Goal: Information Seeking & Learning: Learn about a topic

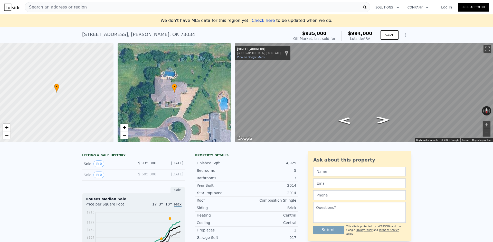
click at [65, 9] on span "Search an address or region" at bounding box center [56, 7] width 62 height 6
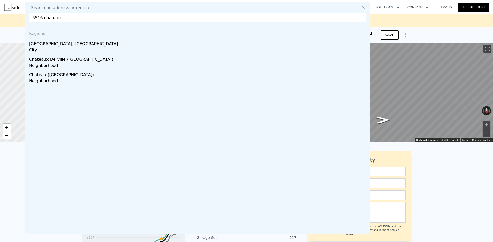
click at [64, 18] on input "5516 chateau" at bounding box center [197, 17] width 337 height 9
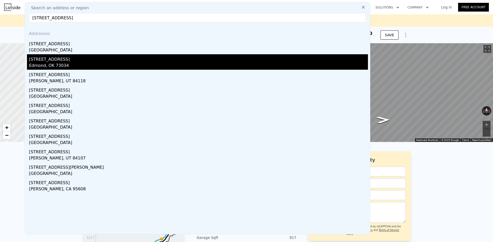
type input "5516 chateau ln"
click at [48, 62] on div "5516 Chateau Ln Edmond, OK 73034" at bounding box center [198, 61] width 339 height 15
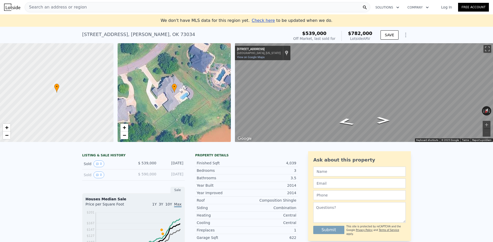
click at [90, 10] on div "Search an address or region" at bounding box center [198, 7] width 346 height 10
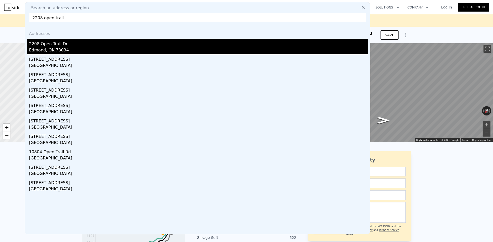
type input "2208 open trail"
click at [46, 49] on div "Edmond, OK 73034" at bounding box center [198, 50] width 339 height 7
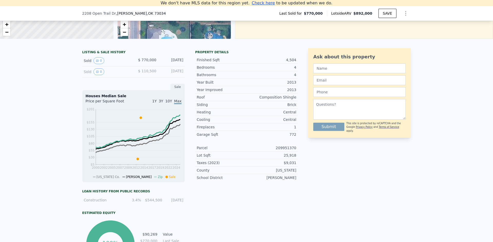
scroll to position [129, 0]
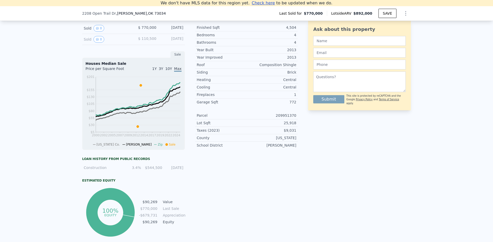
type input "$ 782,000"
type input "4"
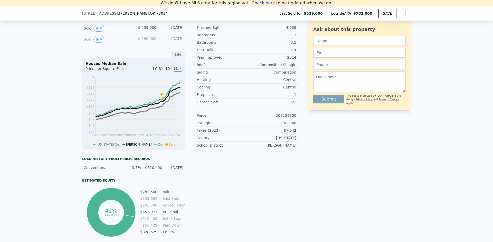
type input "4"
type input "3"
type input "3128"
type input "4422"
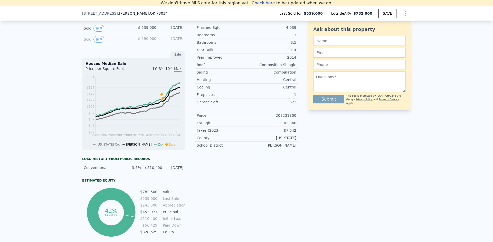
type input "28314"
type input "54668"
type input "$ 168,397"
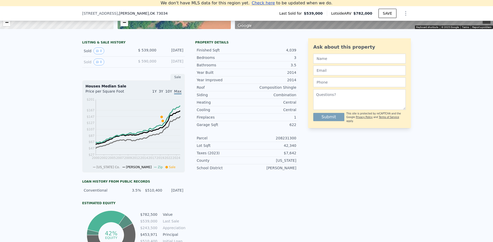
scroll to position [97, 0]
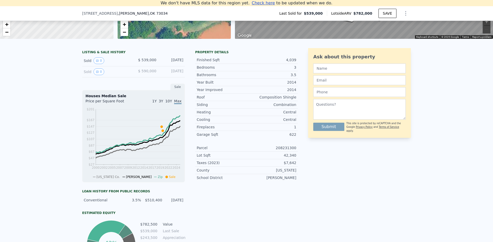
type input "$ 892,000"
type input "5"
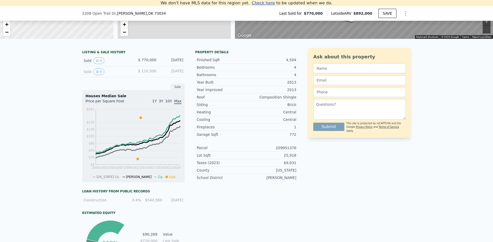
type input "3"
type input "5"
type input "2.5"
type input "3300"
type input "4669"
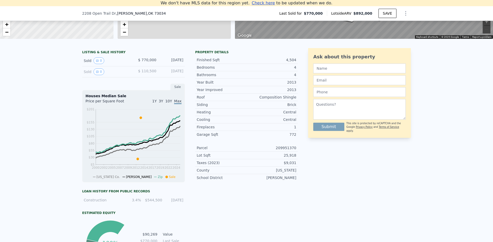
type input "14505"
type input "33977"
type input "$ 22,547"
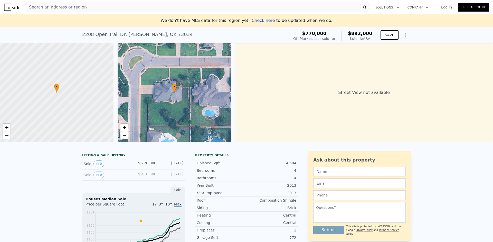
click at [101, 7] on div "Search an address or region" at bounding box center [198, 7] width 346 height 10
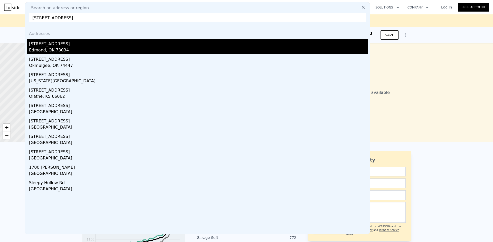
type input "1700 sleepy hollow rd"
click at [46, 46] on div "1700 Sleepy Hollow Rd" at bounding box center [198, 43] width 339 height 8
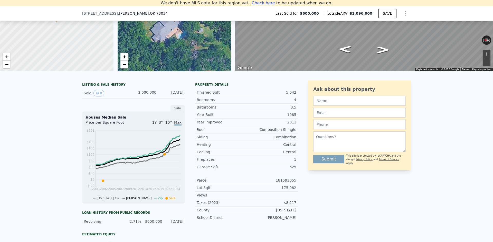
scroll to position [97, 0]
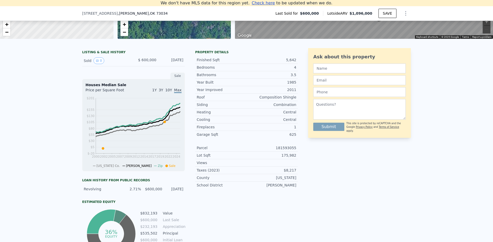
click at [26, 106] on div "LISTING & SALE HISTORY Sold 0 $ 600,000 Dec 17, 2020 Sale Houses Median Sale Pr…" at bounding box center [246, 163] width 493 height 238
click at [30, 170] on div "LISTING & SALE HISTORY Sold 0 $ 600,000 Dec 17, 2020 Sale Houses Median Sale Pr…" at bounding box center [246, 163] width 493 height 238
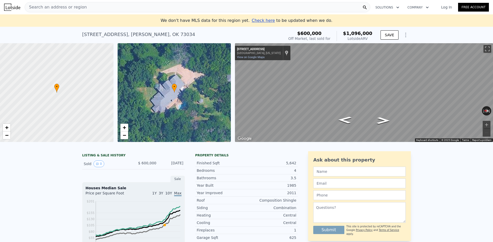
click at [82, 6] on div "Search an address or region" at bounding box center [198, 7] width 346 height 10
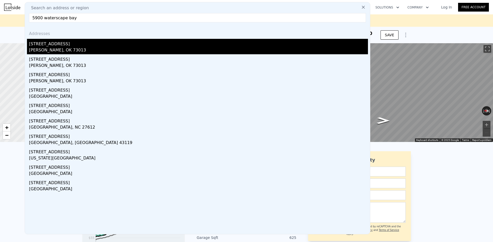
type input "5900 waterscape bay"
click at [52, 48] on div "[PERSON_NAME], OK 73013" at bounding box center [198, 50] width 339 height 7
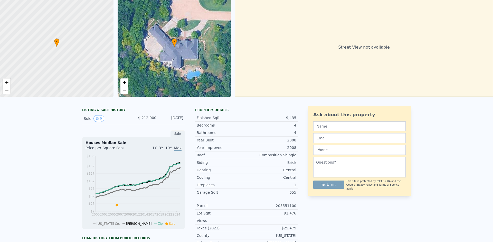
scroll to position [32, 0]
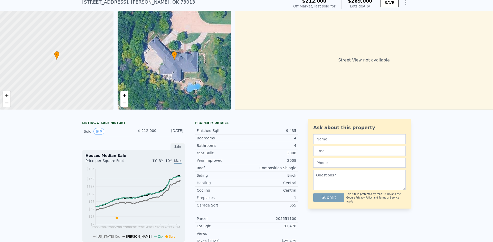
type input "$ 1,096,000"
type input "7"
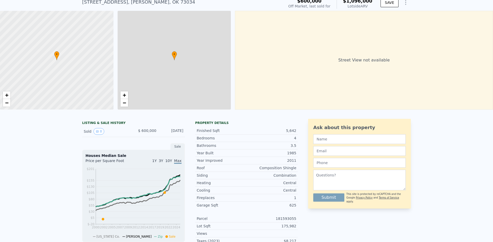
type input "3"
type input "5"
type input "3.5"
type input "4.5"
type input "4197"
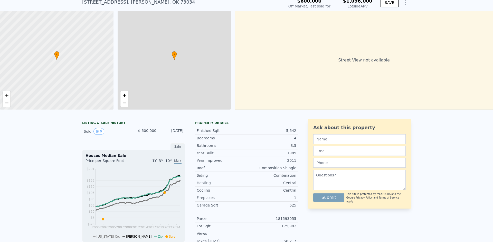
type input "5677"
type input "12197"
type input "166835"
type input "$ 383,313"
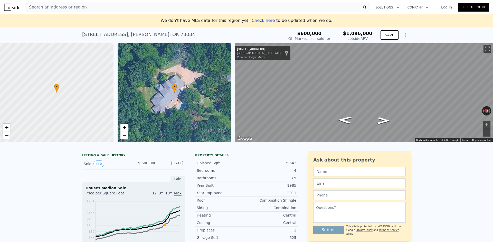
click at [99, 8] on div "Search an address or region" at bounding box center [198, 7] width 346 height 10
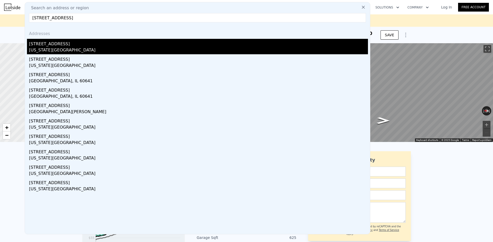
type input "4101 oakdale farm"
click at [52, 48] on div "Oklahoma City, OK 73013" at bounding box center [198, 50] width 339 height 7
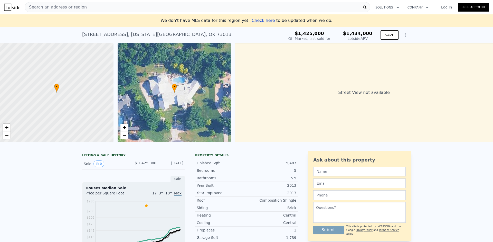
click at [114, 8] on div "Search an address or region" at bounding box center [198, 7] width 346 height 10
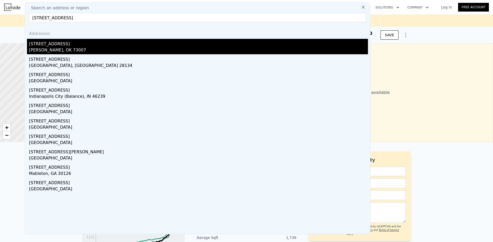
type input "10035 stone gate way"
click at [61, 44] on div "10035 Stone Gate Way" at bounding box center [198, 43] width 339 height 8
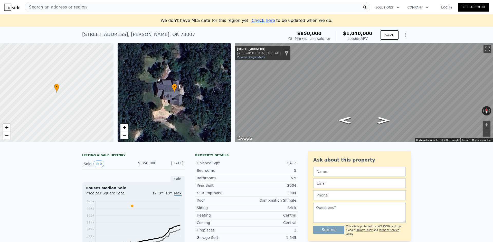
click at [87, 6] on div "Search an address or region" at bounding box center [198, 7] width 346 height 10
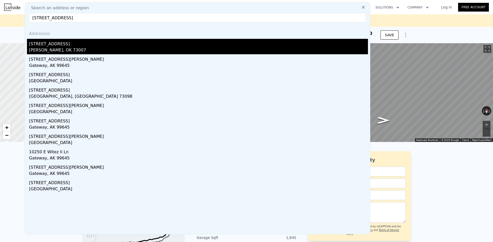
type input "10250 stone gate"
click at [49, 44] on div "[STREET_ADDRESS]" at bounding box center [198, 43] width 339 height 8
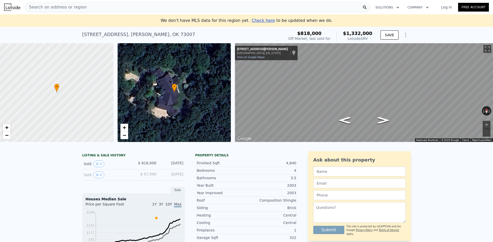
click at [83, 7] on div "Search an address or region" at bounding box center [198, 7] width 346 height 10
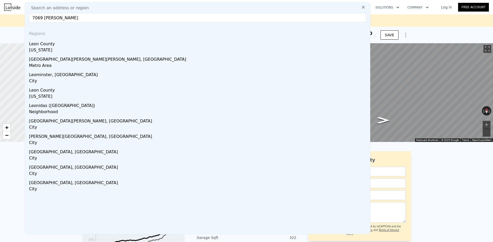
type input "7069 leo"
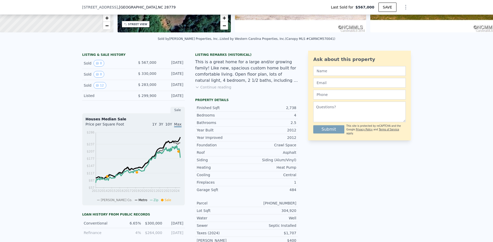
scroll to position [63, 0]
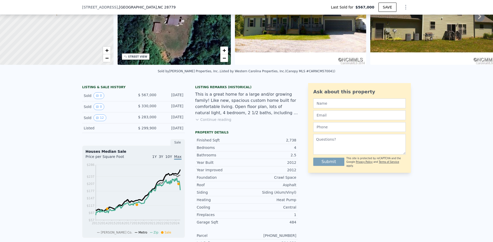
click at [208, 119] on button "Continue reading" at bounding box center [213, 119] width 36 height 5
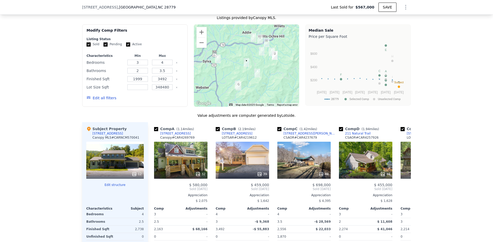
scroll to position [484, 0]
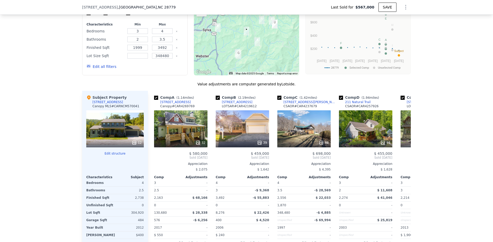
click at [127, 136] on div "12" at bounding box center [115, 128] width 58 height 37
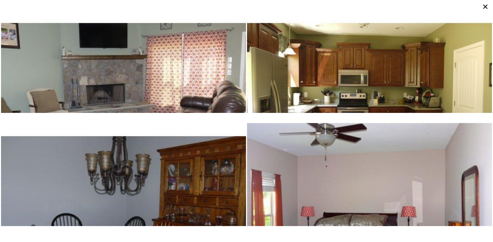
scroll to position [113, 0]
click at [486, 7] on icon at bounding box center [485, 6] width 9 height 9
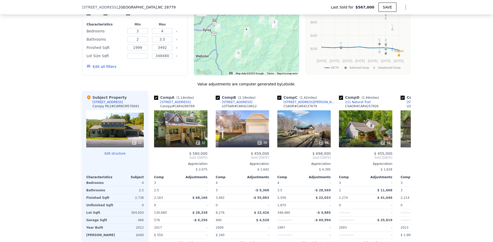
click at [118, 130] on div "12" at bounding box center [115, 128] width 58 height 37
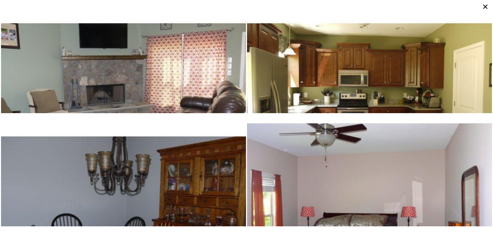
click at [299, 84] on img at bounding box center [369, 92] width 245 height 184
click at [486, 5] on icon at bounding box center [485, 6] width 9 height 9
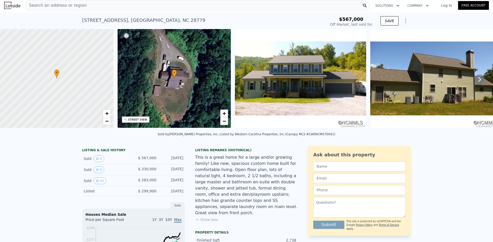
scroll to position [0, 0]
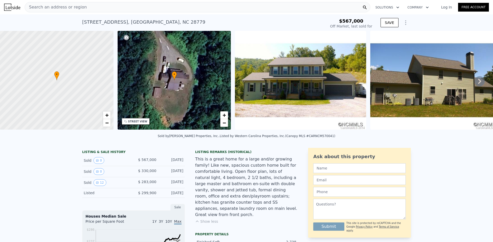
click at [67, 7] on span "Search an address or region" at bounding box center [56, 7] width 62 height 6
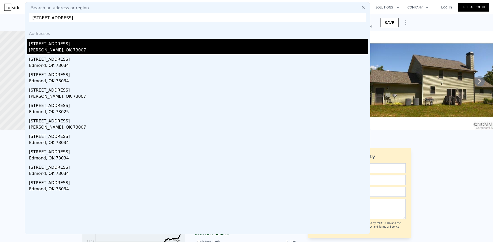
type input "[STREET_ADDRESS]"
click at [46, 48] on div "[PERSON_NAME], OK 73007" at bounding box center [198, 50] width 339 height 7
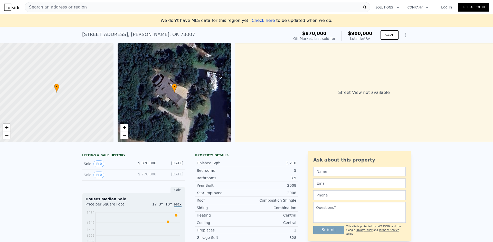
click at [86, 7] on div "Search an address or region" at bounding box center [198, 7] width 346 height 10
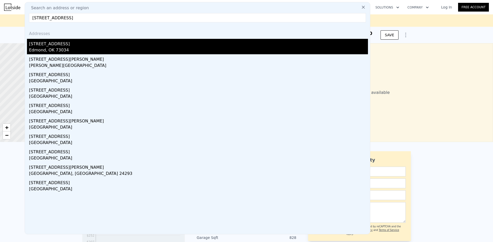
type input "[STREET_ADDRESS]"
click at [60, 46] on div "[STREET_ADDRESS]" at bounding box center [198, 43] width 339 height 8
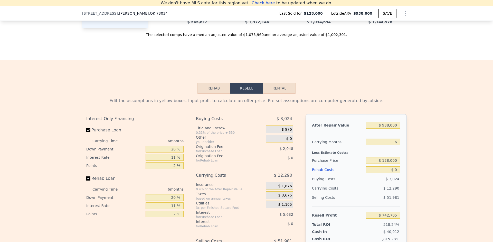
scroll to position [680, 0]
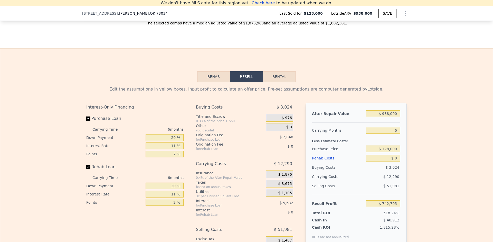
click at [217, 77] on button "Rehab" at bounding box center [213, 76] width 33 height 11
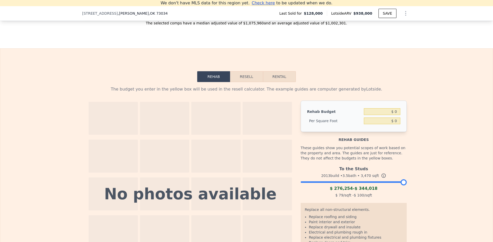
click at [243, 76] on button "Resell" at bounding box center [246, 76] width 33 height 11
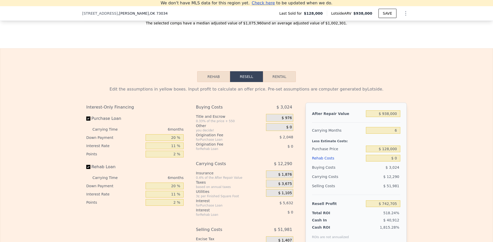
click at [205, 82] on div "Edit the assumptions in yellow boxes. Input profit to calculate an offer price.…" at bounding box center [246, 177] width 329 height 191
click at [208, 77] on button "Rehab" at bounding box center [213, 76] width 33 height 11
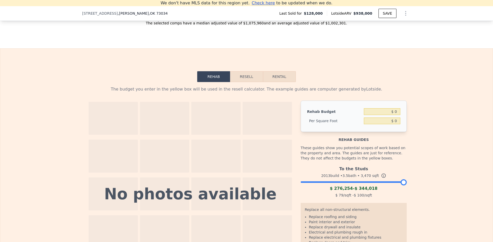
click at [254, 78] on button "Resell" at bounding box center [246, 76] width 33 height 11
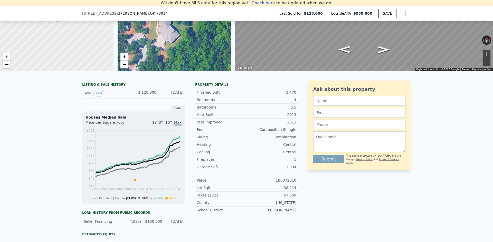
scroll to position [0, 0]
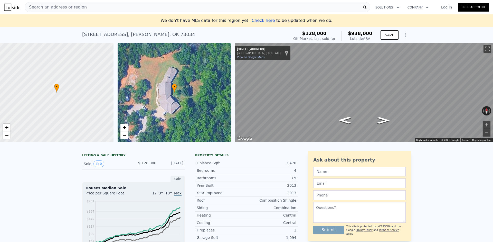
click at [110, 6] on div "Search an address or region" at bounding box center [198, 7] width 346 height 10
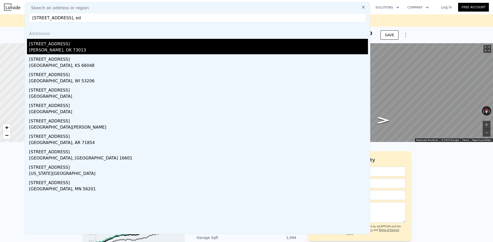
type input "[STREET_ADDRESS], ed"
click at [48, 44] on div "[STREET_ADDRESS]" at bounding box center [198, 43] width 339 height 8
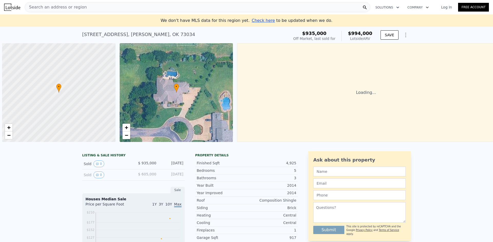
scroll to position [0, 2]
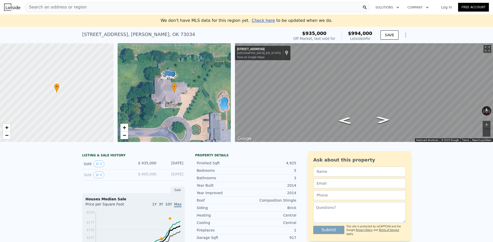
click at [208, 32] on div "2101 Manchester Ave , Edmond , OK 73034 Sold Jul 2022 for $935k (~ARV $994k )" at bounding box center [184, 36] width 205 height 14
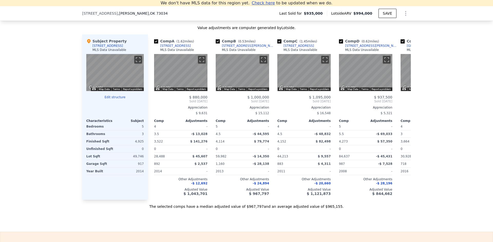
scroll to position [518, 0]
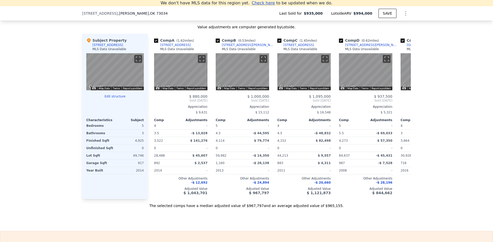
click at [41, 117] on div "We found 5 sales that match your search Filters Map Prices Modify Comp Filters …" at bounding box center [246, 63] width 493 height 289
